Goal: Find specific page/section: Find specific page/section

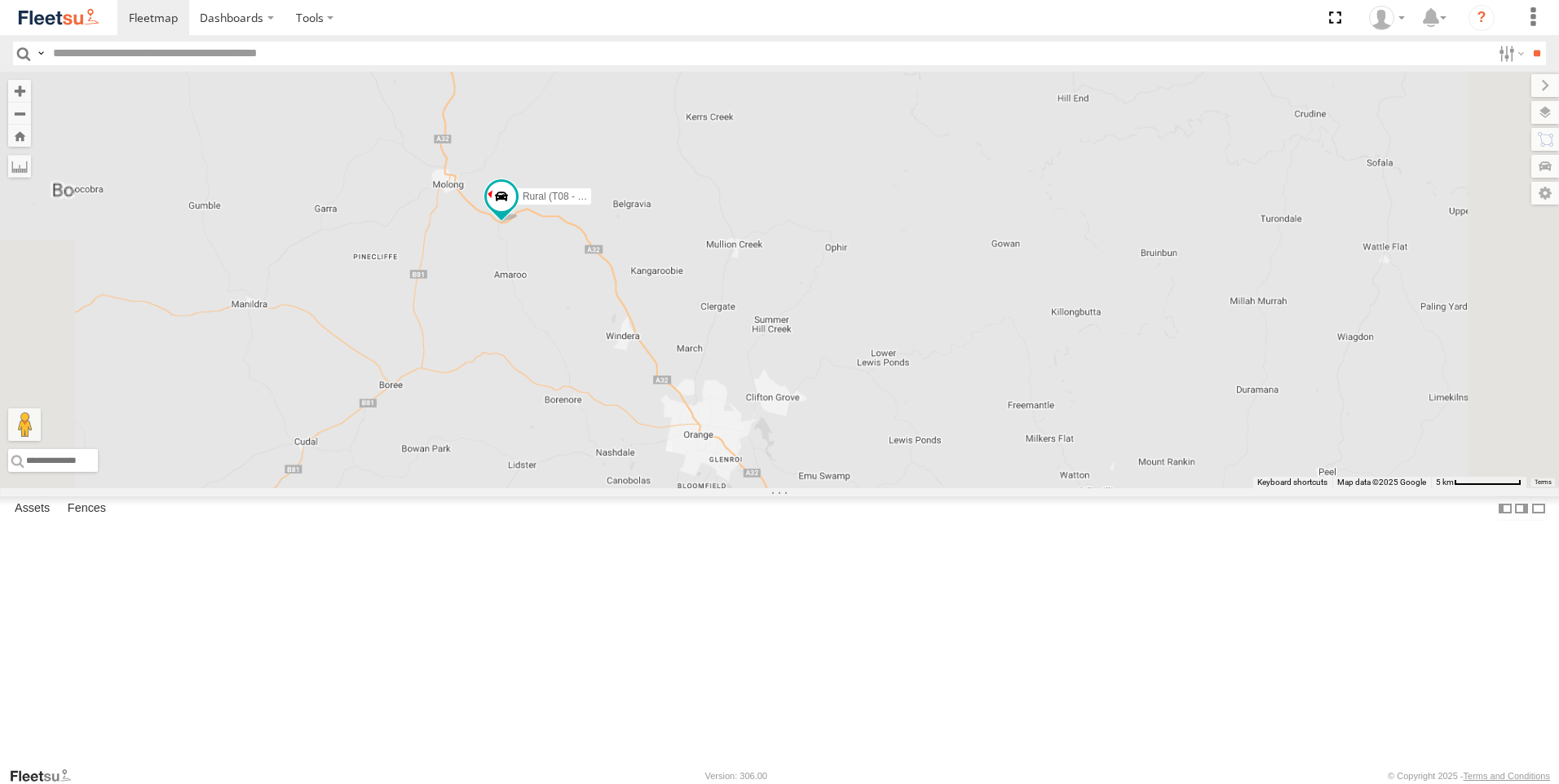
drag, startPoint x: 626, startPoint y: 318, endPoint x: 633, endPoint y: 647, distance: 329.1
click at [633, 488] on div "Rural (T08 - [PERSON_NAME]) Blacktown #1 (T09 - [PERSON_NAME]) Blacktown #2 (T0…" at bounding box center [779, 280] width 1559 height 416
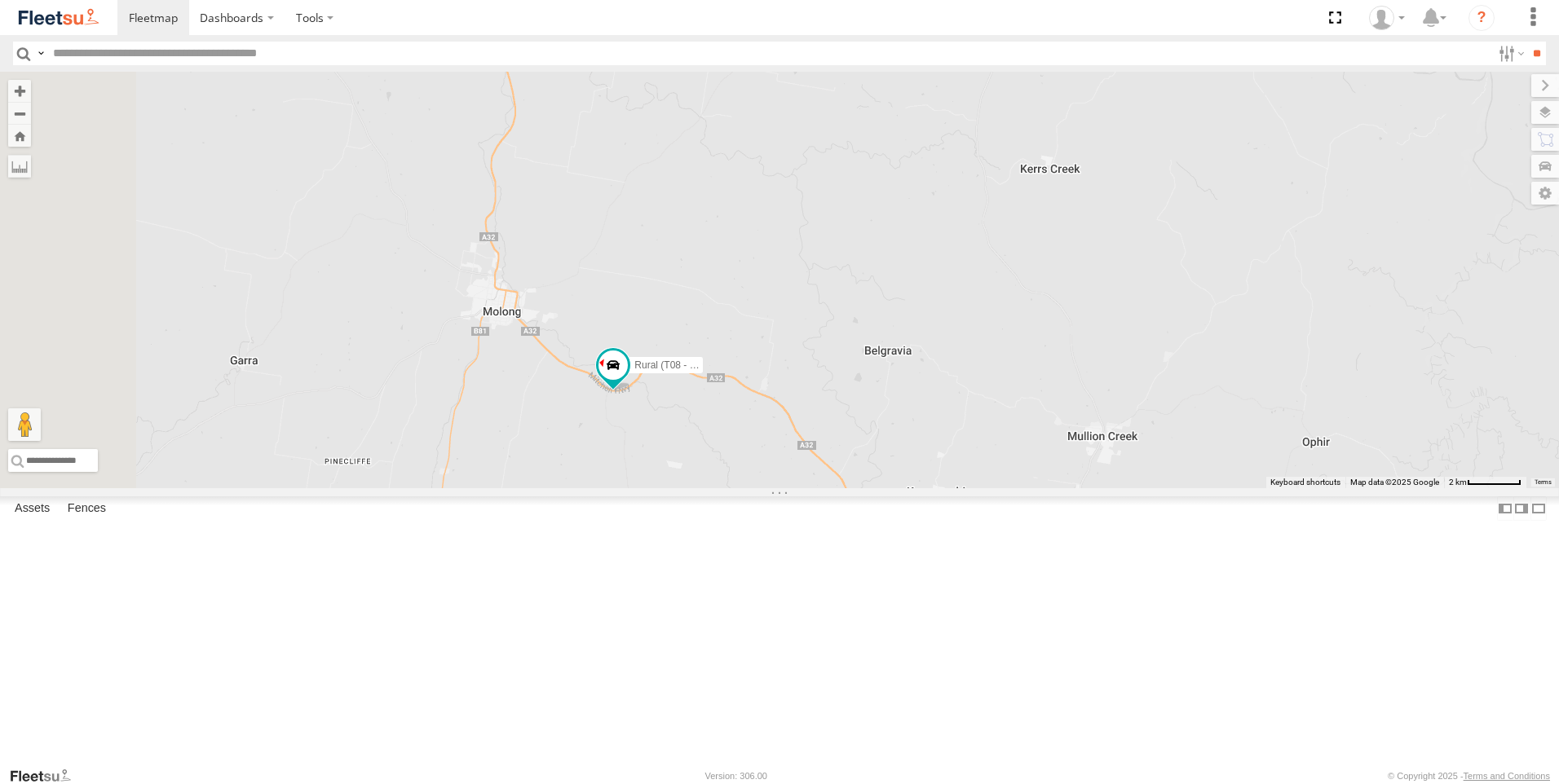
drag, startPoint x: 662, startPoint y: 395, endPoint x: 804, endPoint y: 720, distance: 354.7
click at [804, 488] on div "Rural (T08 - [PERSON_NAME]) Blacktown #1 (T09 - [PERSON_NAME]) Blacktown #2 (T0…" at bounding box center [779, 280] width 1559 height 416
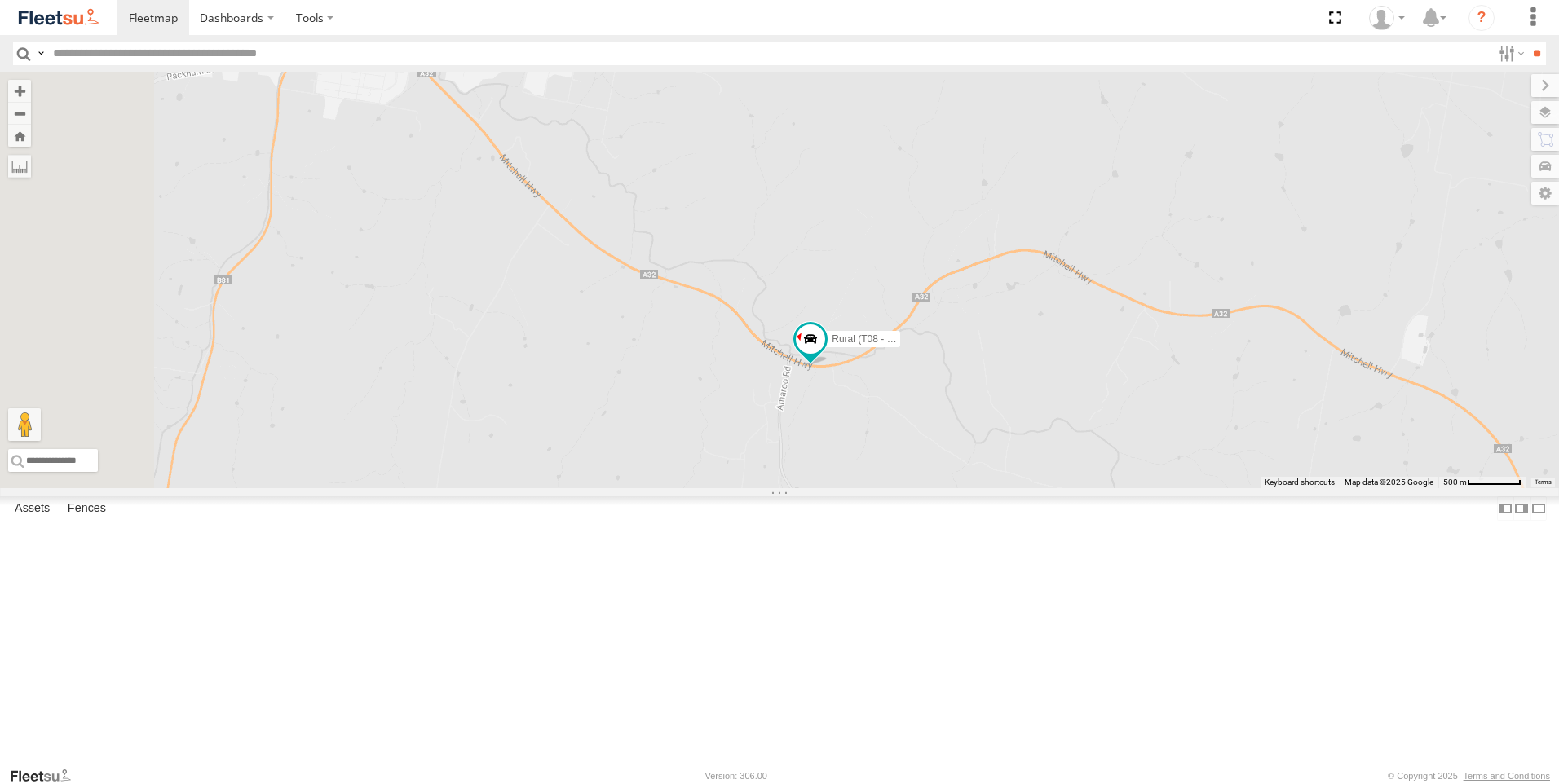
drag, startPoint x: 836, startPoint y: 363, endPoint x: 719, endPoint y: 776, distance: 429.3
click at [755, 783] on html "Dashboards" at bounding box center [779, 392] width 1559 height 784
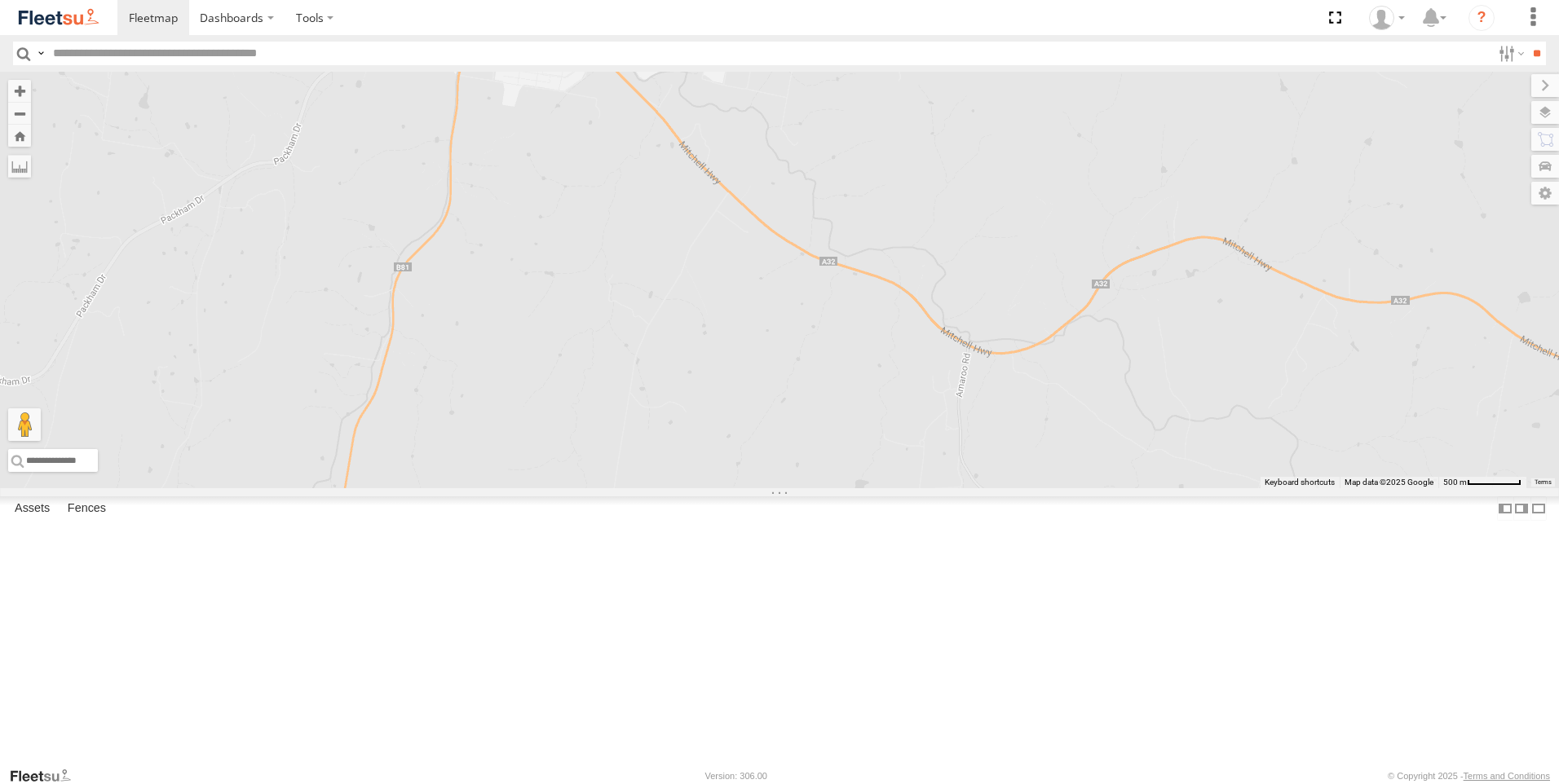
drag, startPoint x: 622, startPoint y: 174, endPoint x: 1082, endPoint y: 287, distance: 473.7
click at [1082, 287] on div at bounding box center [779, 280] width 1559 height 416
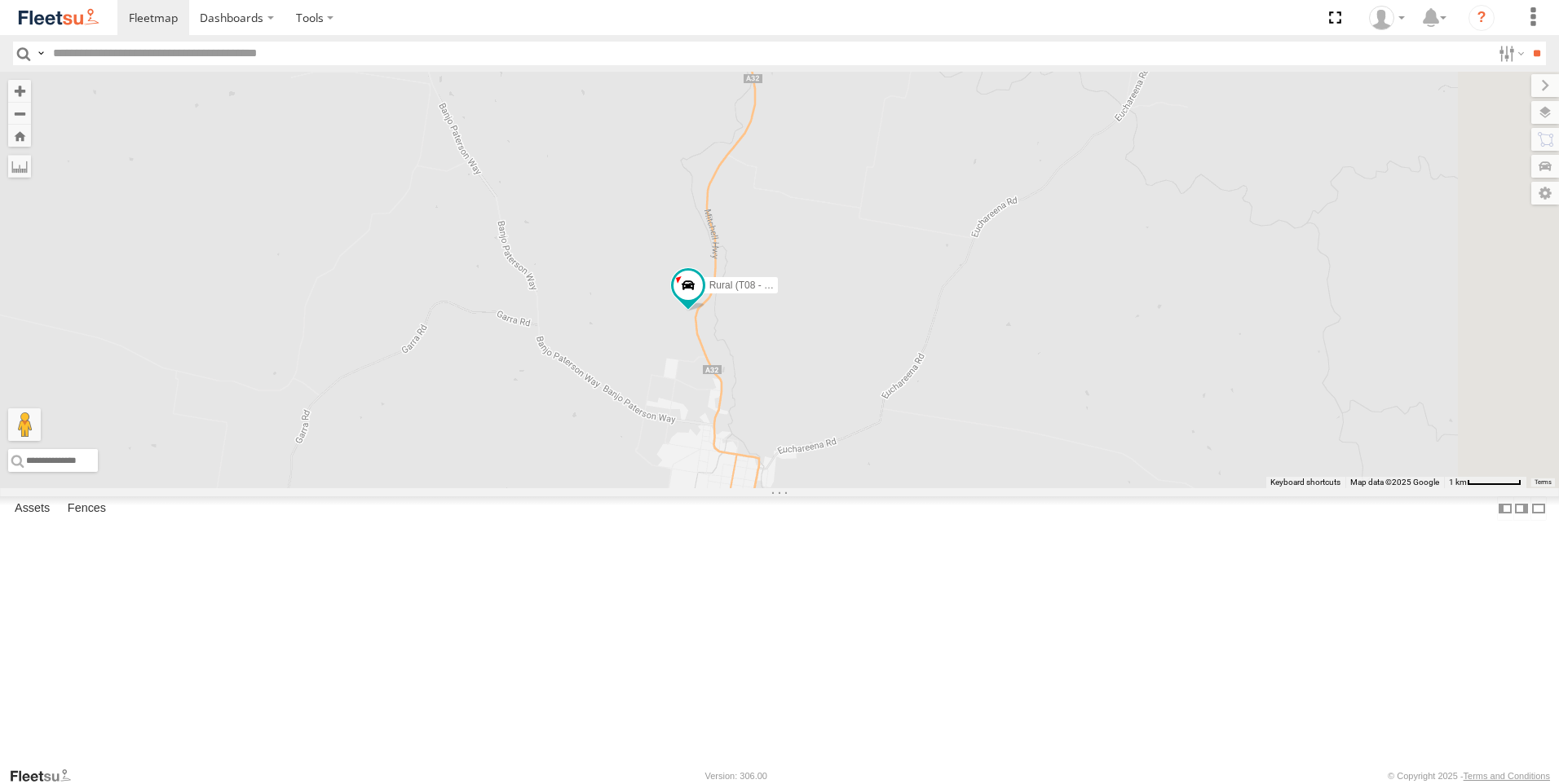
drag, startPoint x: 1057, startPoint y: 178, endPoint x: 1087, endPoint y: 490, distance: 313.4
click at [1087, 488] on div "Rural (T08 - [PERSON_NAME])" at bounding box center [779, 280] width 1559 height 416
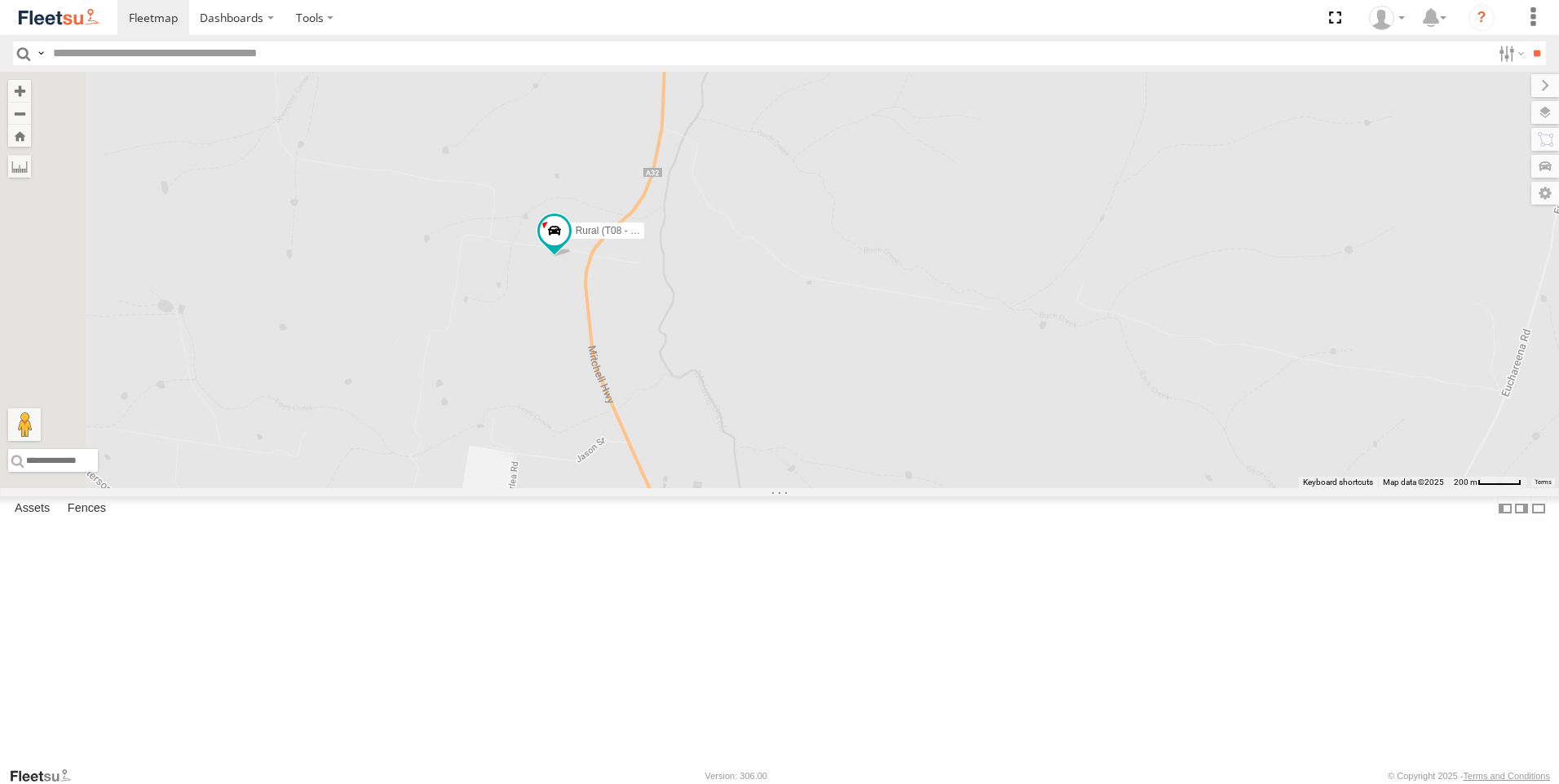
drag, startPoint x: 913, startPoint y: 359, endPoint x: 1373, endPoint y: 427, distance: 465.0
click at [1373, 427] on div "Rural (T08 - [PERSON_NAME])" at bounding box center [779, 280] width 1559 height 416
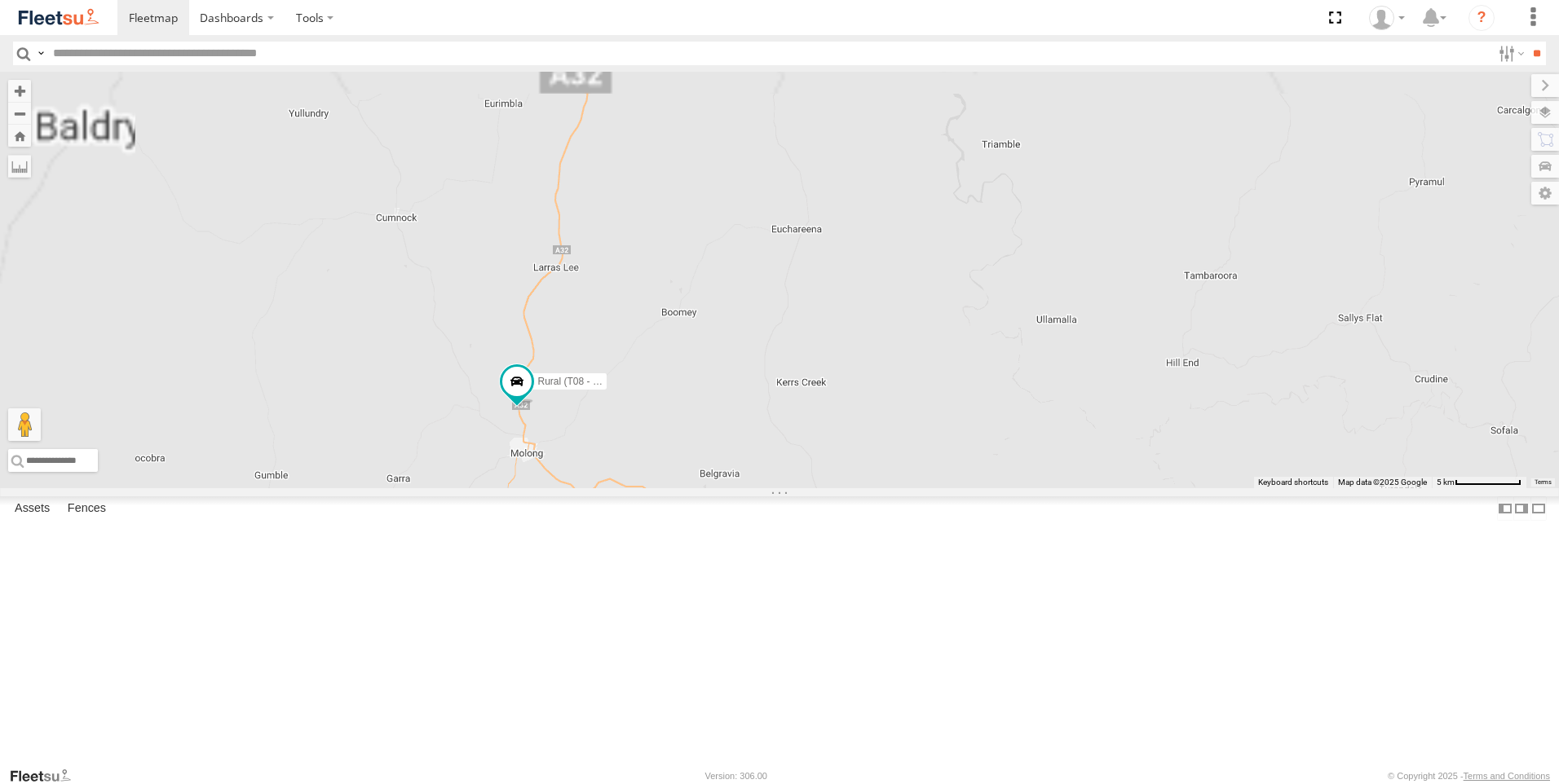
drag, startPoint x: 643, startPoint y: 270, endPoint x: 1122, endPoint y: 712, distance: 651.8
click at [1122, 488] on div "Rural (T08 - [PERSON_NAME]) Blacktown #1 (T09 - [PERSON_NAME]) Blacktown #2 (T0…" at bounding box center [779, 280] width 1559 height 416
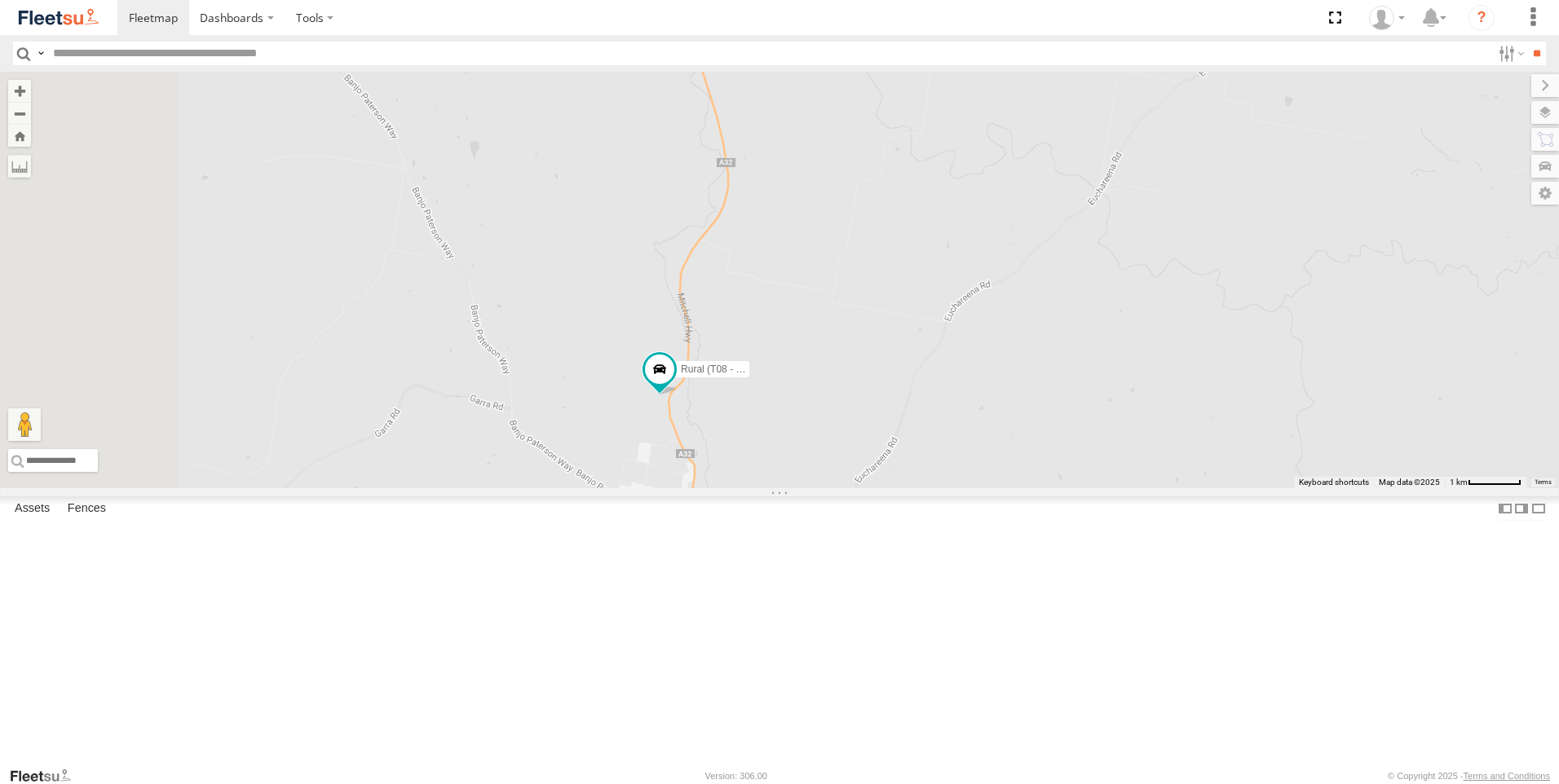
drag, startPoint x: 759, startPoint y: 522, endPoint x: 1401, endPoint y: 606, distance: 647.5
click at [1401, 488] on div "Rural (T08 - [PERSON_NAME]) Blacktown #1 (T09 - [PERSON_NAME]) Blacktown #2 (T0…" at bounding box center [779, 280] width 1559 height 416
drag, startPoint x: 1125, startPoint y: 622, endPoint x: 1133, endPoint y: 587, distance: 35.9
click at [1133, 488] on div "Rural (T08 - [PERSON_NAME]) Blacktown #1 (T09 - [PERSON_NAME]) Blacktown #2 (T0…" at bounding box center [779, 280] width 1559 height 416
drag, startPoint x: 699, startPoint y: 420, endPoint x: 1458, endPoint y: 671, distance: 799.4
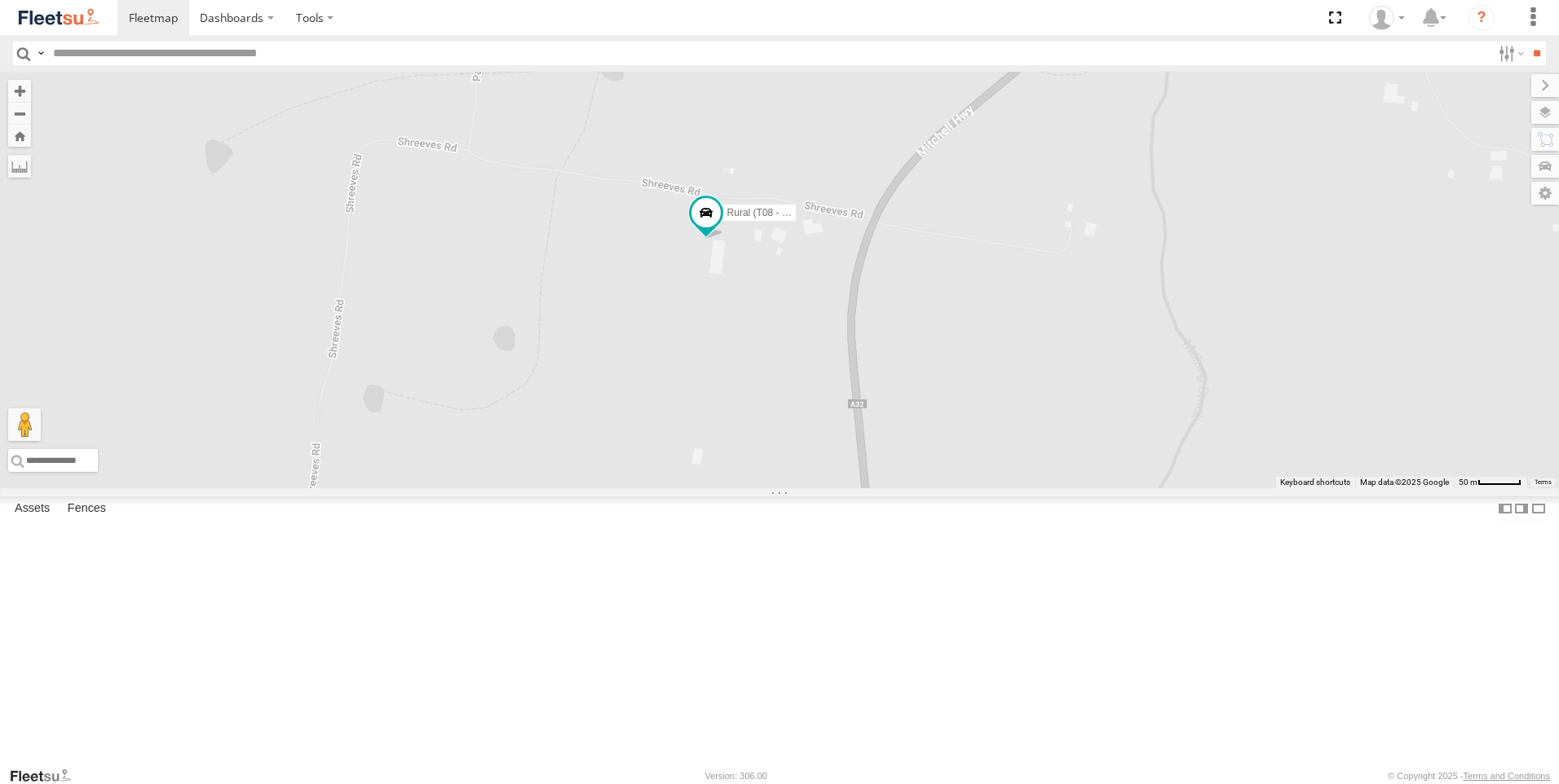
click at [1458, 488] on div "Rural (T08 - [PERSON_NAME]) Blacktown #1 (T09 - [PERSON_NAME]) Blacktown #2 (T0…" at bounding box center [779, 280] width 1559 height 416
drag, startPoint x: 1005, startPoint y: 528, endPoint x: 740, endPoint y: 316, distance: 339.4
click at [742, 318] on div "Rural (T08 - [PERSON_NAME]) Blacktown #1 (T09 - [PERSON_NAME]) Blacktown #2 (T0…" at bounding box center [779, 280] width 1559 height 416
